Goal: Information Seeking & Learning: Understand process/instructions

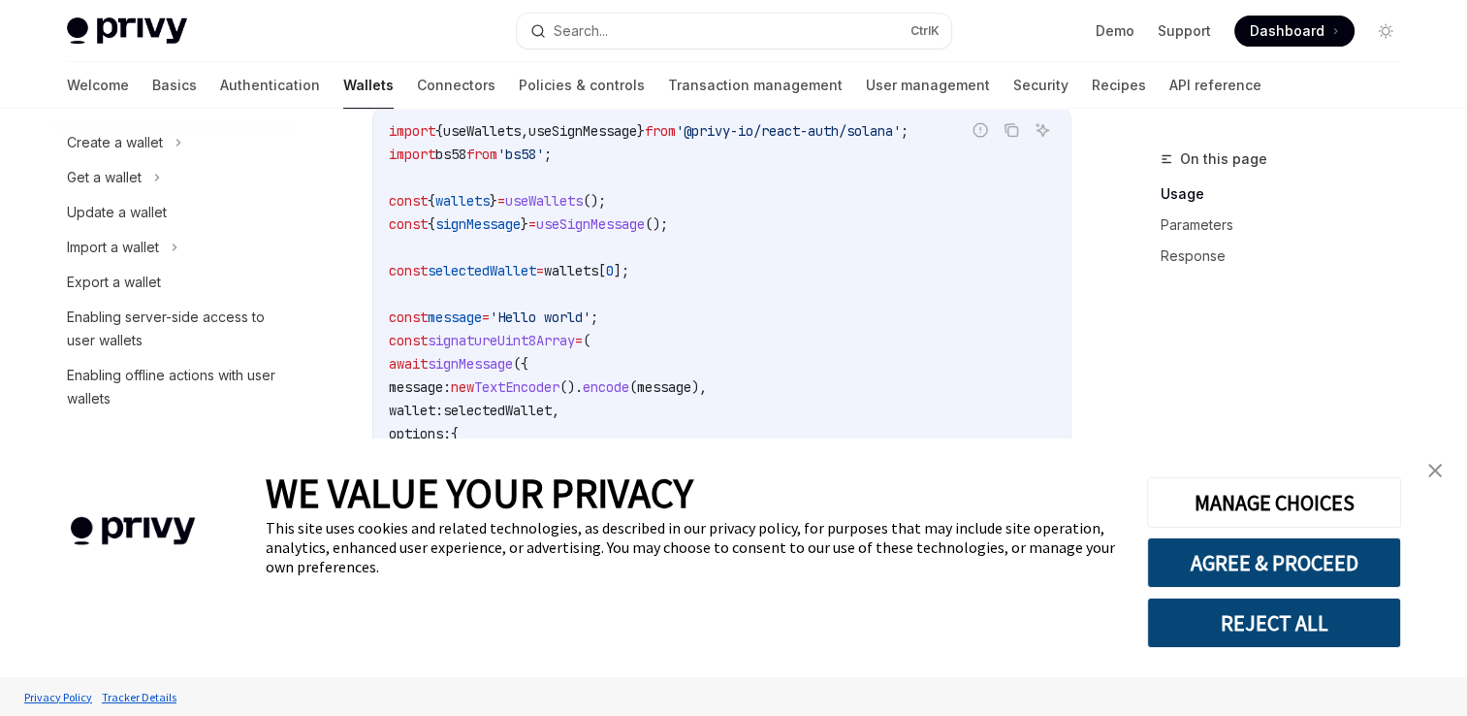
scroll to position [149, 0]
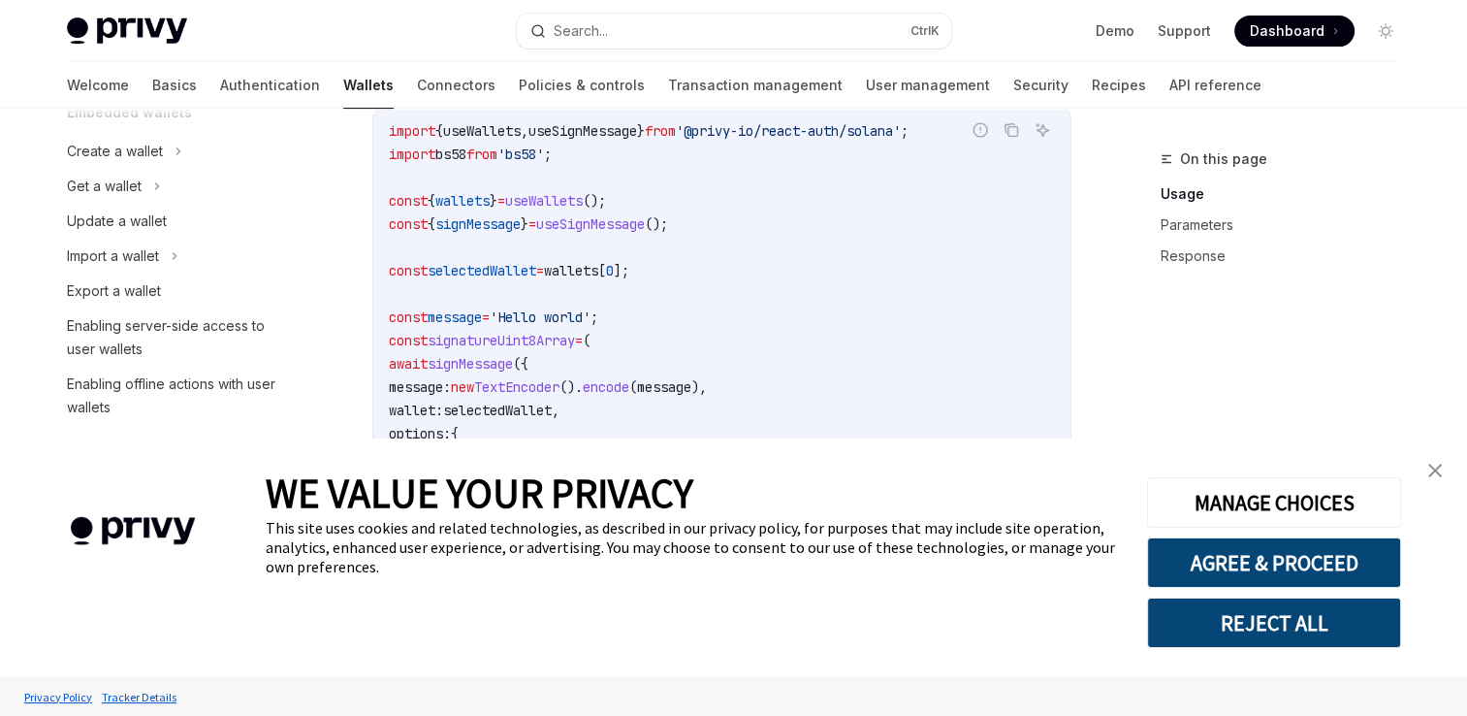
click at [1440, 467] on img "close banner" at bounding box center [1436, 471] width 14 height 14
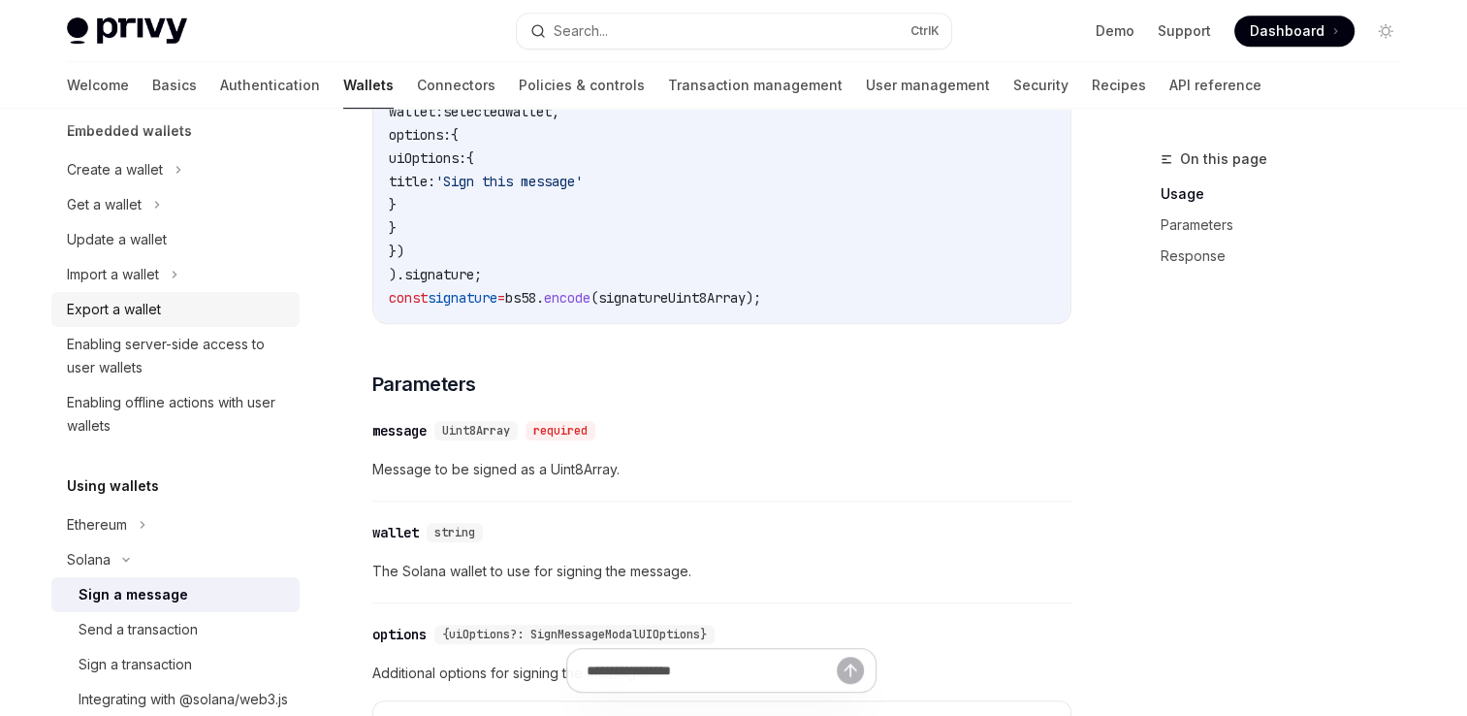
scroll to position [113, 0]
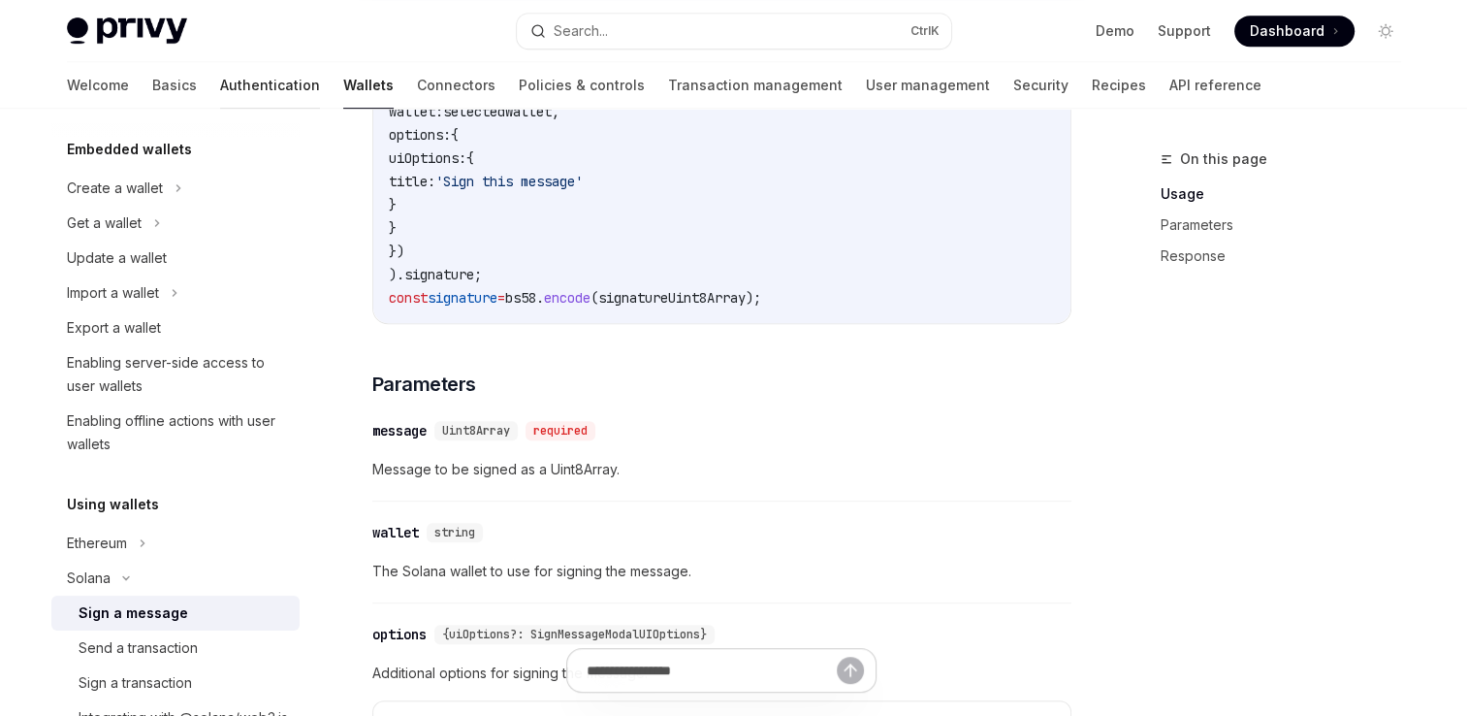
click at [220, 81] on link "Authentication" at bounding box center [270, 85] width 100 height 47
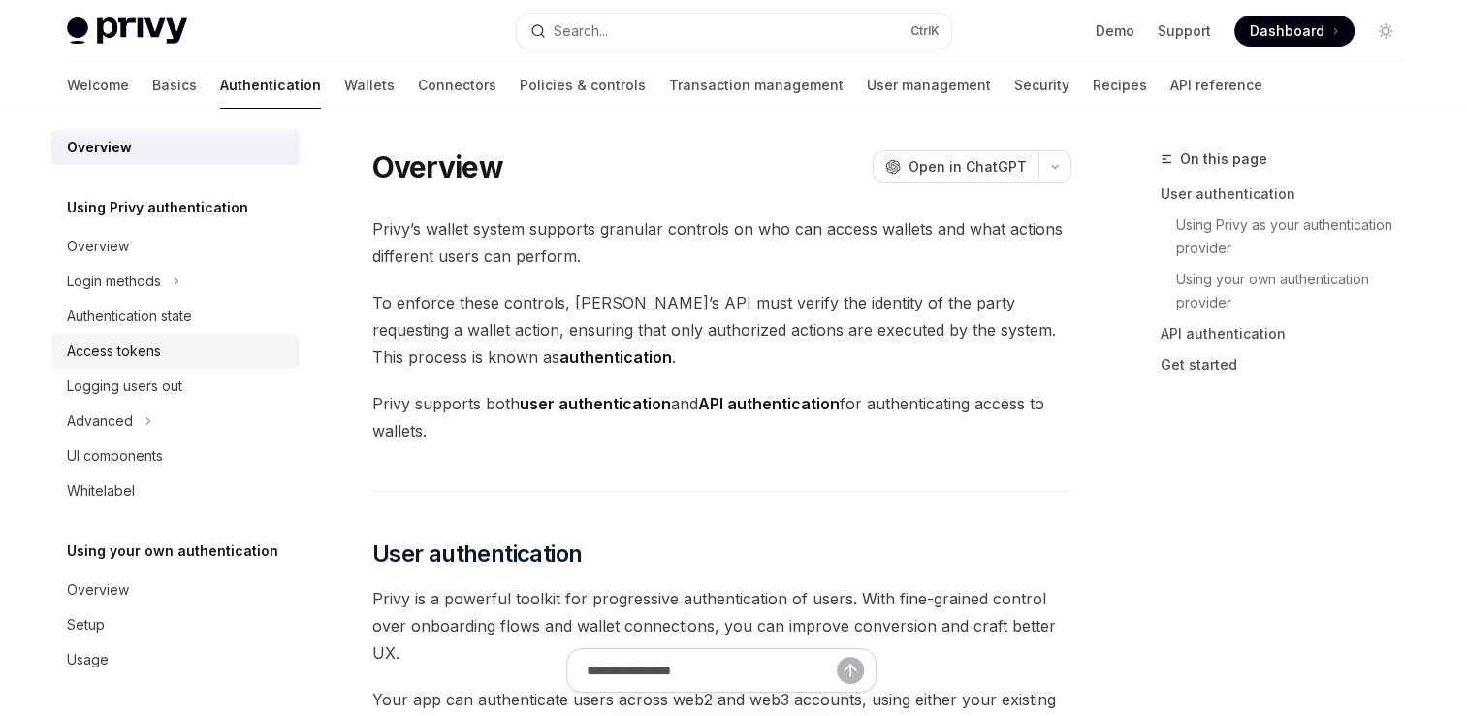
scroll to position [9, 0]
click at [344, 69] on link "Wallets" at bounding box center [369, 85] width 50 height 47
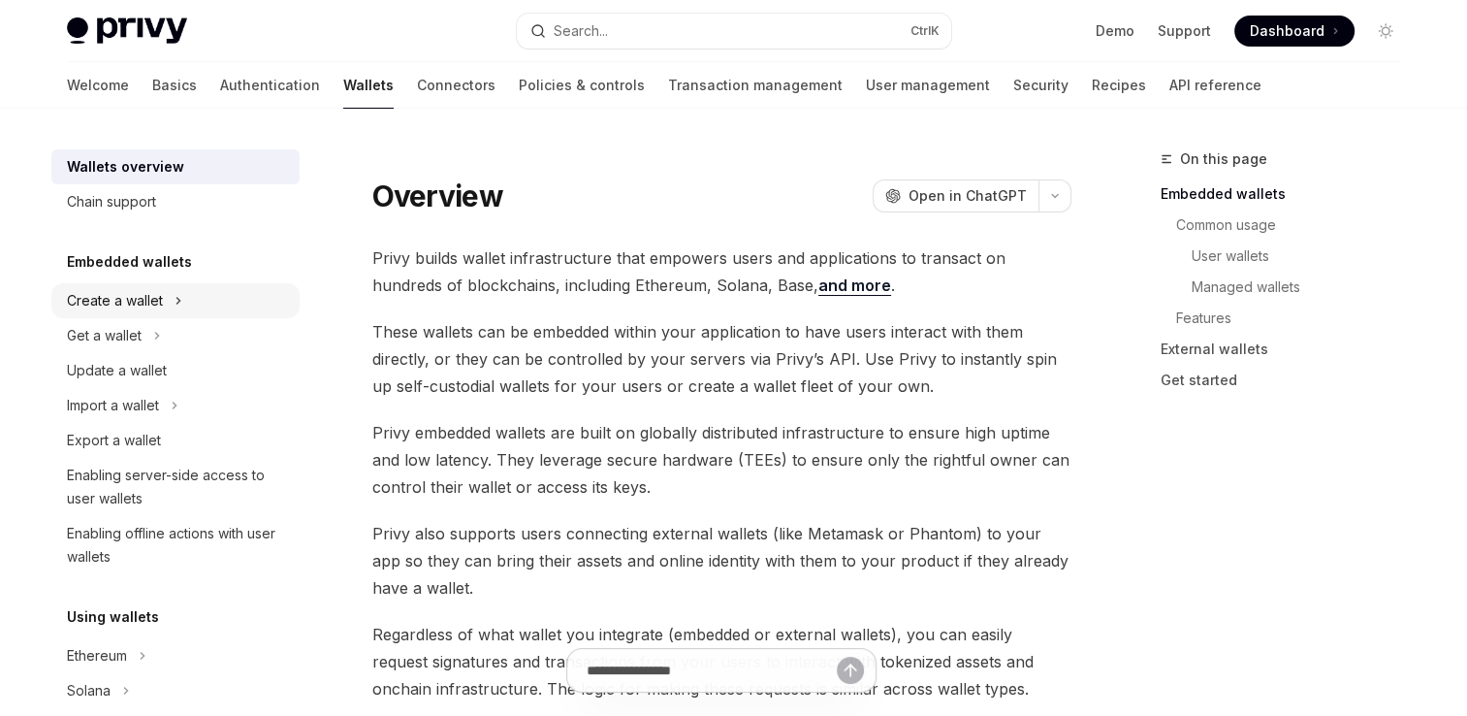
click at [151, 291] on div "Create a wallet" at bounding box center [115, 300] width 96 height 23
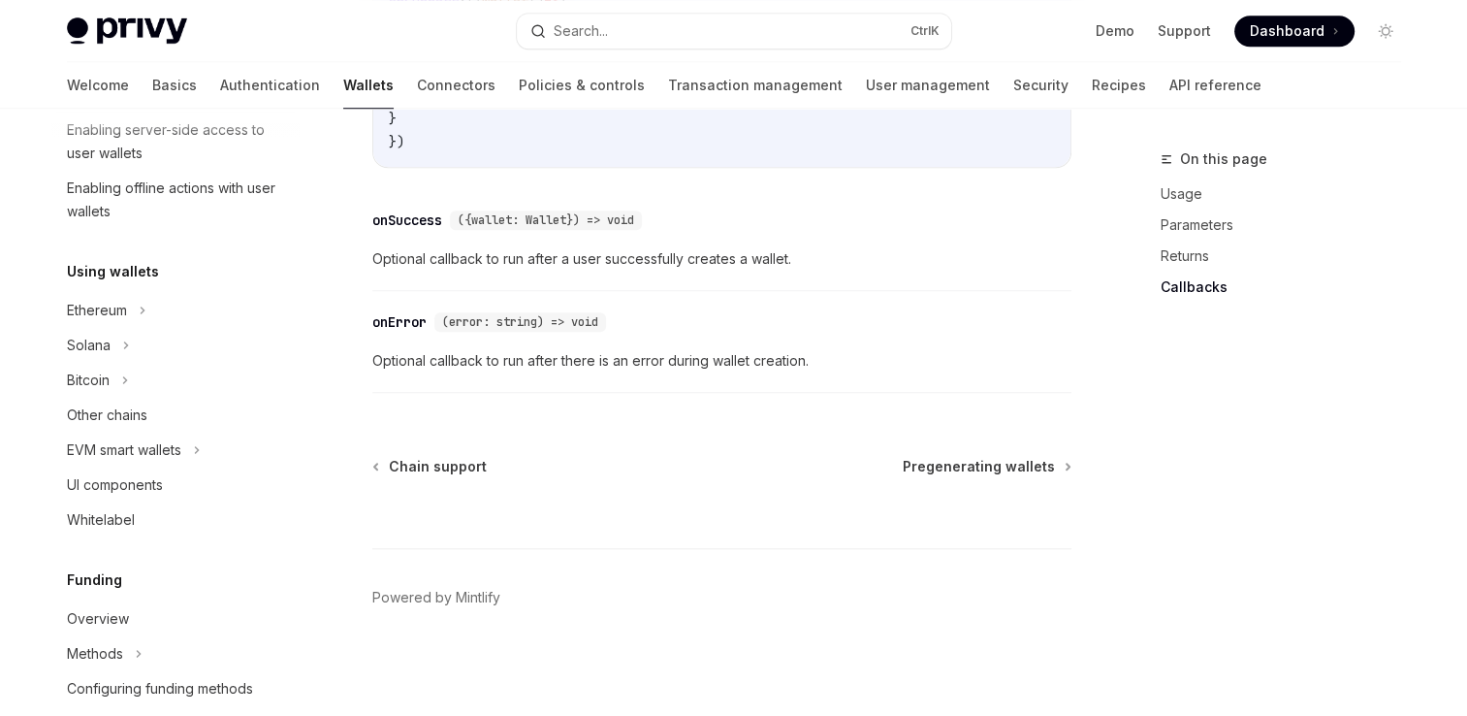
scroll to position [443, 0]
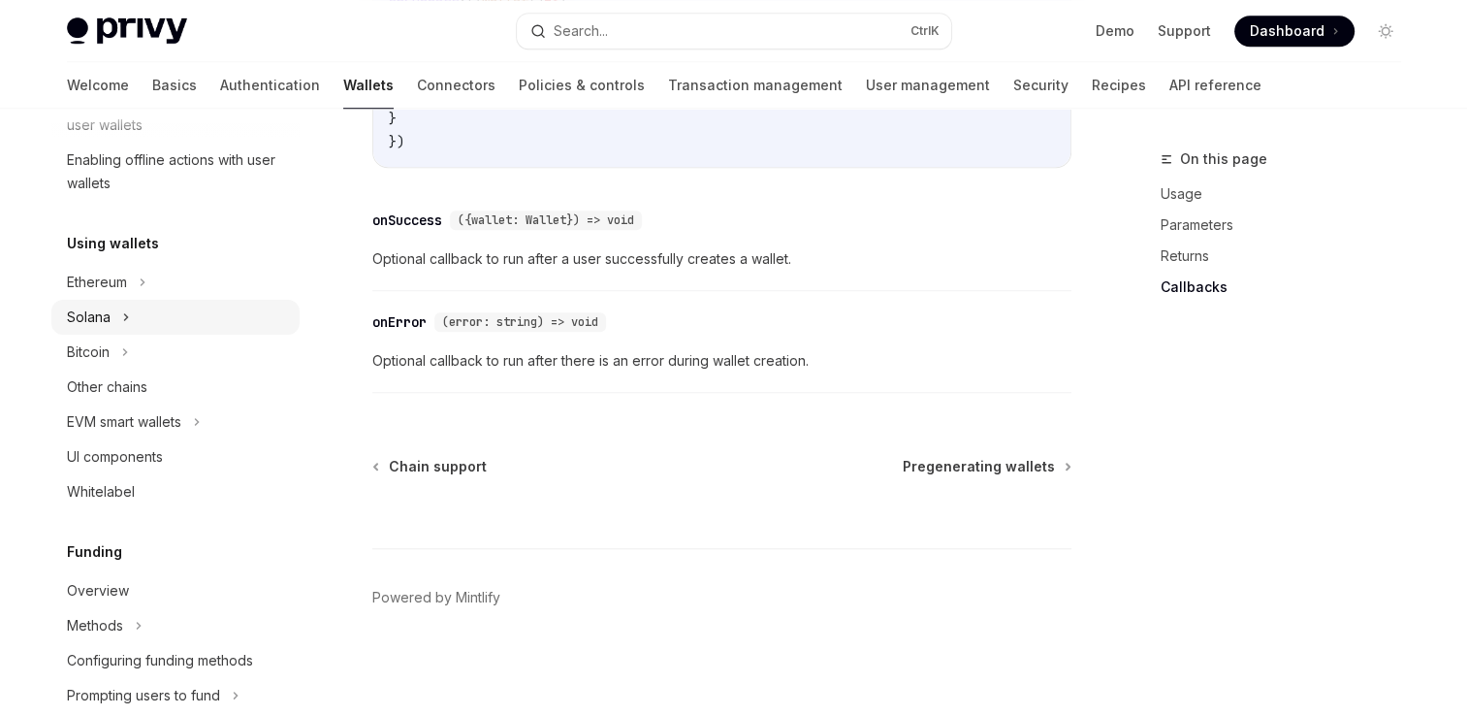
click at [119, 310] on div "Solana" at bounding box center [175, 317] width 248 height 35
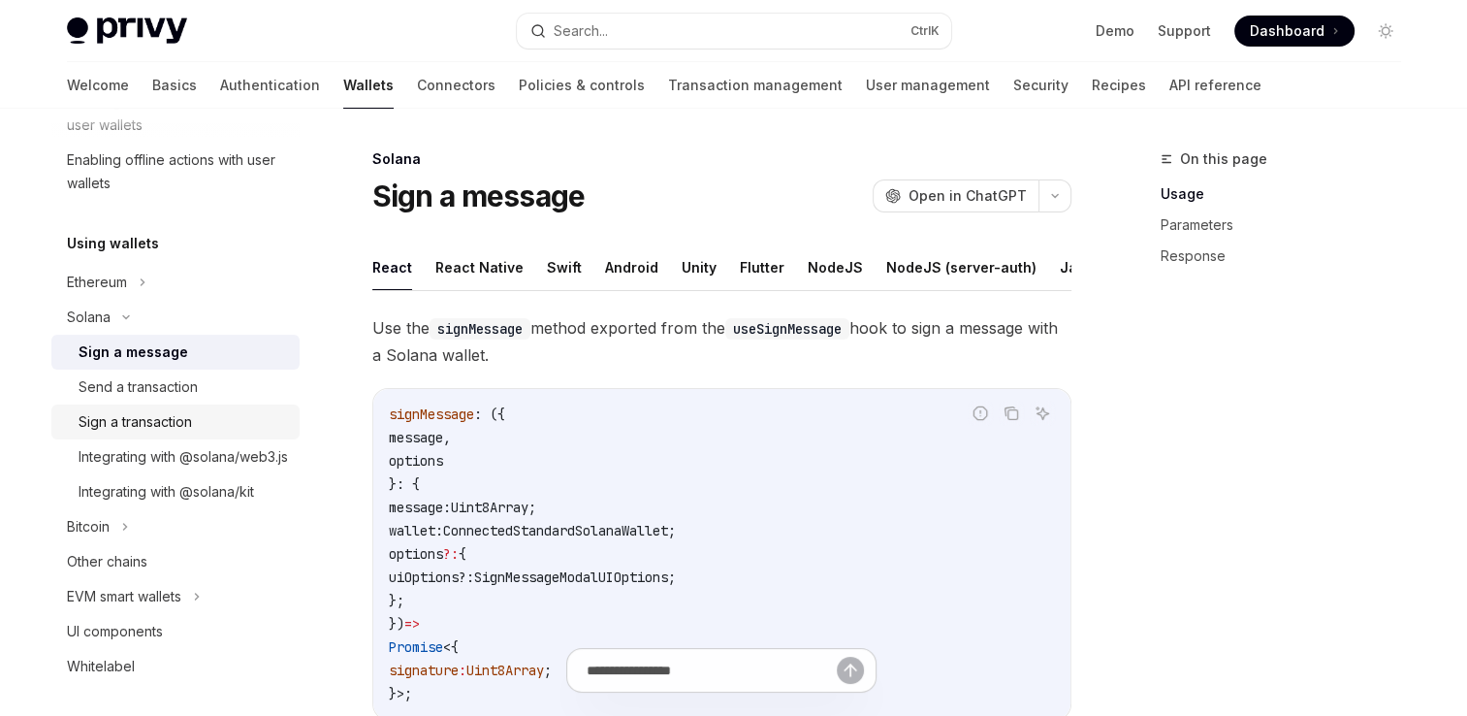
click at [167, 405] on link "Sign a transaction" at bounding box center [175, 421] width 248 height 35
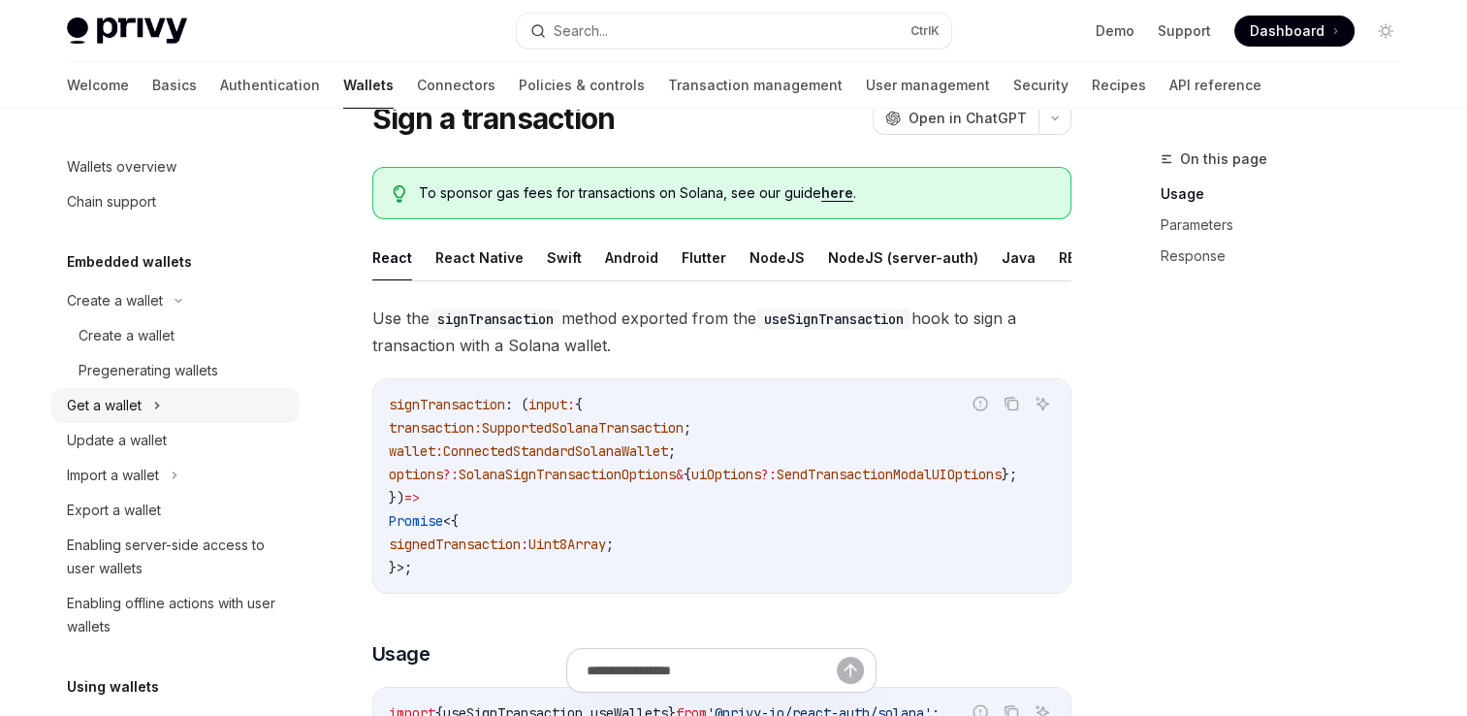
click at [132, 399] on div "Get a wallet" at bounding box center [104, 405] width 75 height 23
type textarea "*"
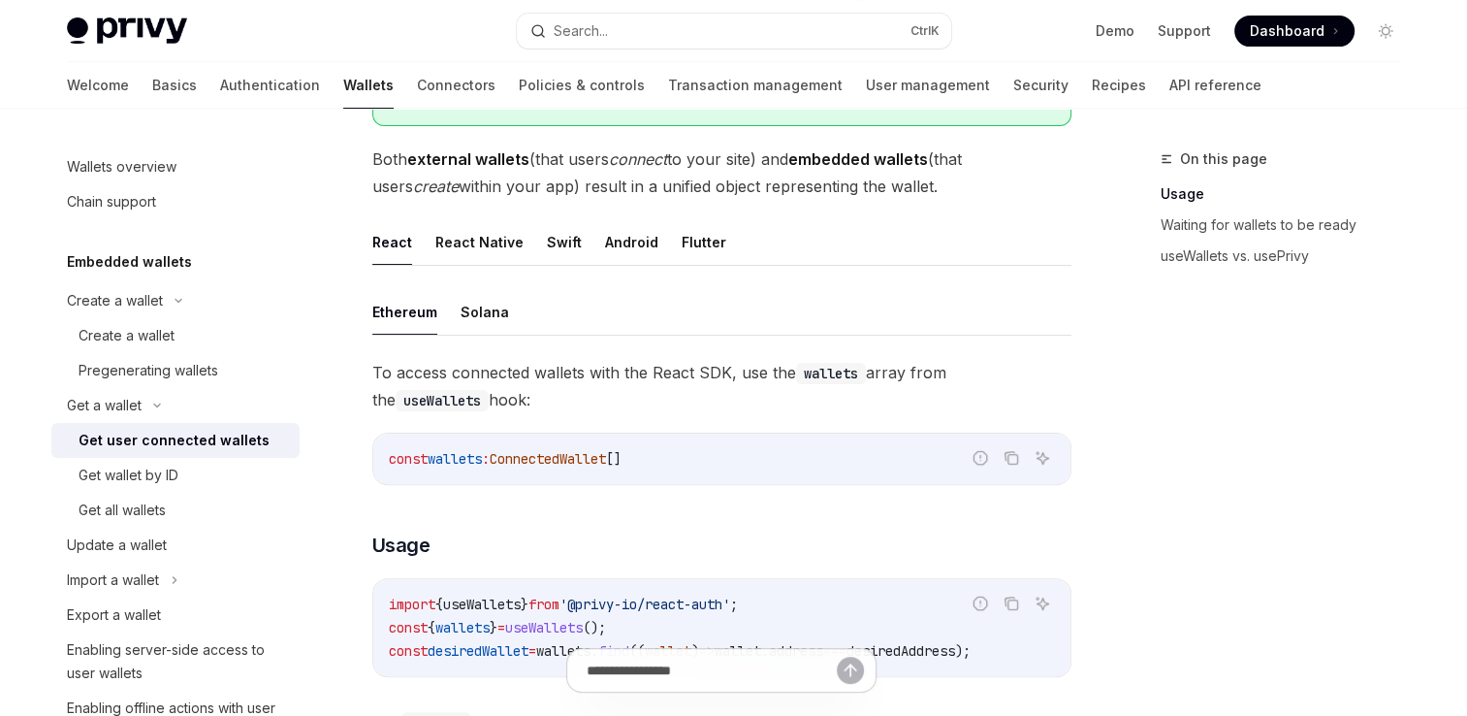
scroll to position [469, 0]
